Goal: Check status: Check status

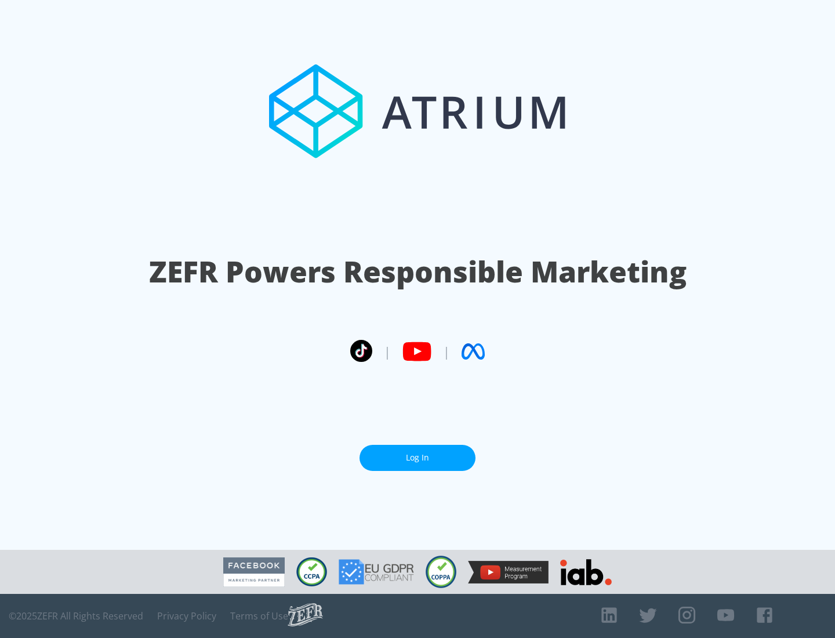
click at [417, 457] on link "Log In" at bounding box center [417, 458] width 116 height 26
